Goal: Information Seeking & Learning: Learn about a topic

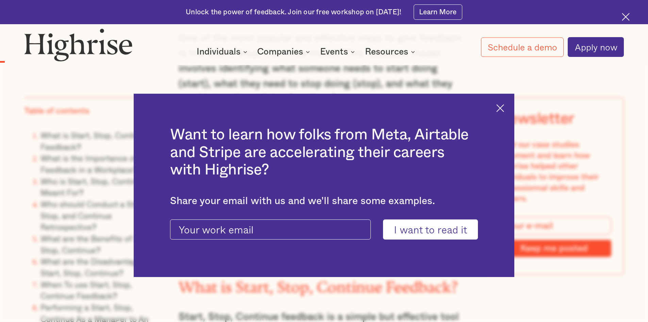
scroll to position [649, 0]
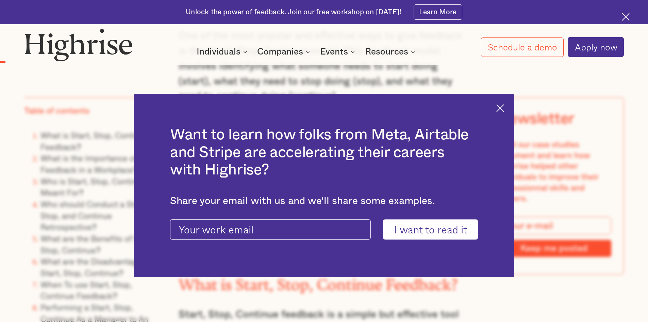
click at [504, 106] on img at bounding box center [501, 108] width 8 height 8
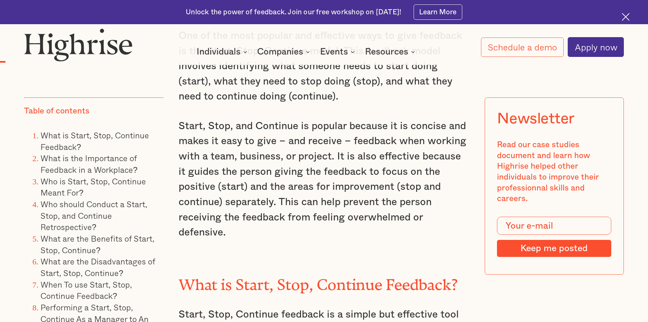
click at [626, 17] on img at bounding box center [626, 17] width 8 height 8
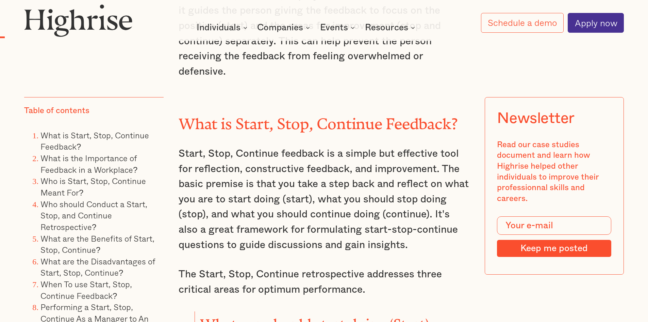
scroll to position [795, 0]
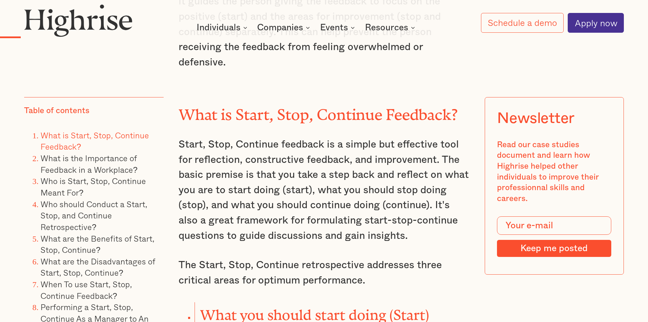
click at [296, 150] on p "Start, Stop, Continue feedback is a simple but effective tool for reflection, c…" at bounding box center [324, 190] width 291 height 106
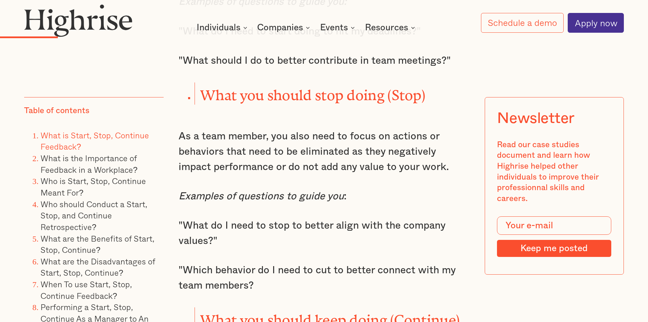
scroll to position [1211, 0]
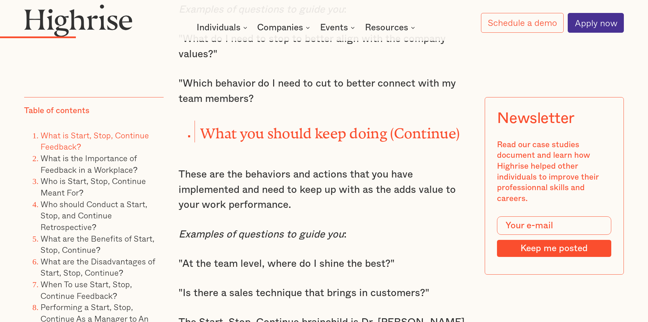
scroll to position [1418, 0]
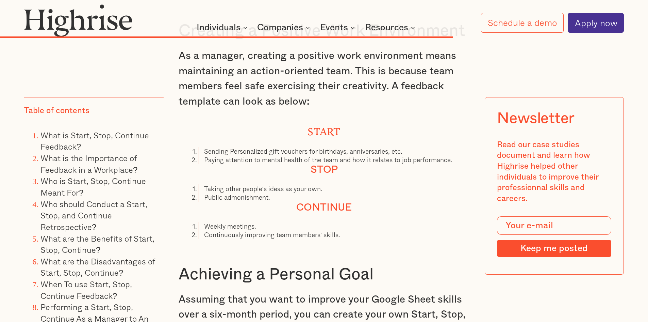
scroll to position [5711, 0]
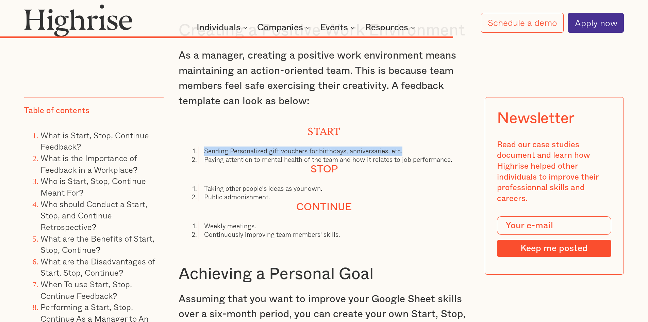
drag, startPoint x: 204, startPoint y: 142, endPoint x: 421, endPoint y: 142, distance: 217.5
click at [421, 146] on li "Sending Personalized gift vouchers for birthdays, anniversaries, etc." at bounding box center [334, 150] width 271 height 9
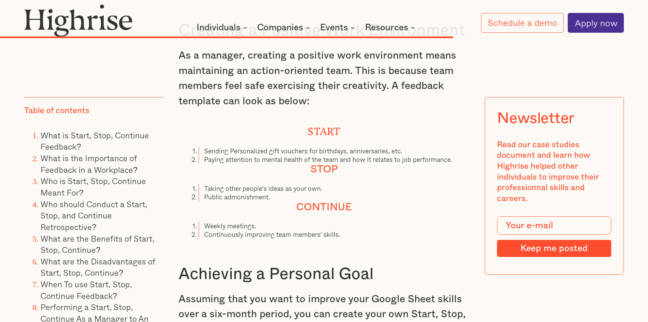
drag, startPoint x: 328, startPoint y: 182, endPoint x: 204, endPoint y: 176, distance: 124.7
click at [204, 184] on li "Taking other people's ideas as your own." at bounding box center [334, 188] width 271 height 9
drag, startPoint x: 202, startPoint y: 187, endPoint x: 283, endPoint y: 188, distance: 80.3
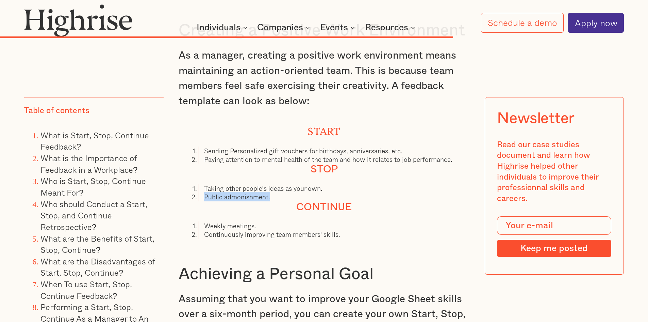
click at [283, 192] on li "Public admonishment." at bounding box center [334, 196] width 271 height 9
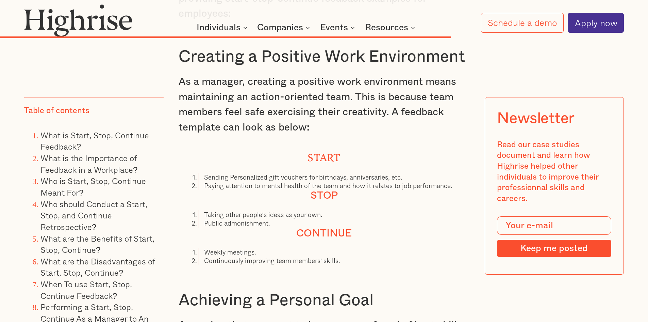
scroll to position [5685, 0]
drag, startPoint x: 230, startPoint y: 69, endPoint x: 203, endPoint y: 87, distance: 32.4
click at [203, 87] on p "As a manager, creating a positive work environment means maintaining an action-…" at bounding box center [324, 105] width 291 height 61
click at [234, 98] on p "As a manager, creating a positive work environment means maintaining an action-…" at bounding box center [324, 105] width 291 height 61
click at [221, 89] on p "As a manager, creating a positive work environment means maintaining an action-…" at bounding box center [324, 105] width 291 height 61
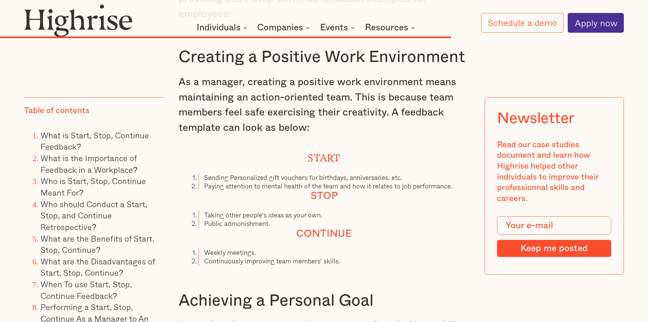
click at [254, 99] on p "As a manager, creating a positive work environment means maintaining an action-…" at bounding box center [324, 105] width 291 height 61
click at [290, 105] on p "As a manager, creating a positive work environment means maintaining an action-…" at bounding box center [324, 105] width 291 height 61
drag, startPoint x: 309, startPoint y: 113, endPoint x: 276, endPoint y: 110, distance: 32.8
click at [276, 110] on p "As a manager, creating a positive work environment means maintaining an action-…" at bounding box center [324, 105] width 291 height 61
click at [291, 111] on p "As a manager, creating a positive work environment means maintaining an action-…" at bounding box center [324, 105] width 291 height 61
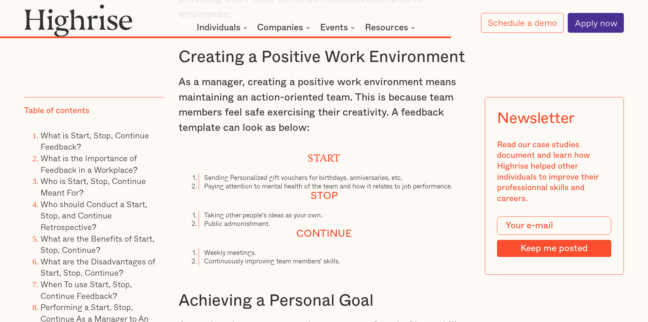
click at [297, 112] on p "As a manager, creating a positive work environment means maintaining an action-…" at bounding box center [324, 105] width 291 height 61
click at [264, 96] on p "As a manager, creating a positive work environment means maintaining an action-…" at bounding box center [324, 105] width 291 height 61
click at [332, 119] on p "As a manager, creating a positive work environment means maintaining an action-…" at bounding box center [324, 105] width 291 height 61
